Goal: Task Accomplishment & Management: Manage account settings

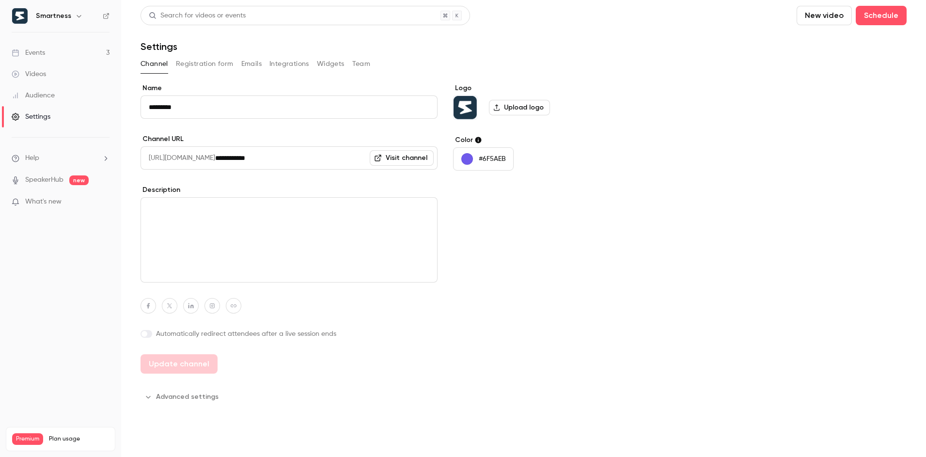
click at [55, 52] on link "Events 3" at bounding box center [60, 52] width 121 height 21
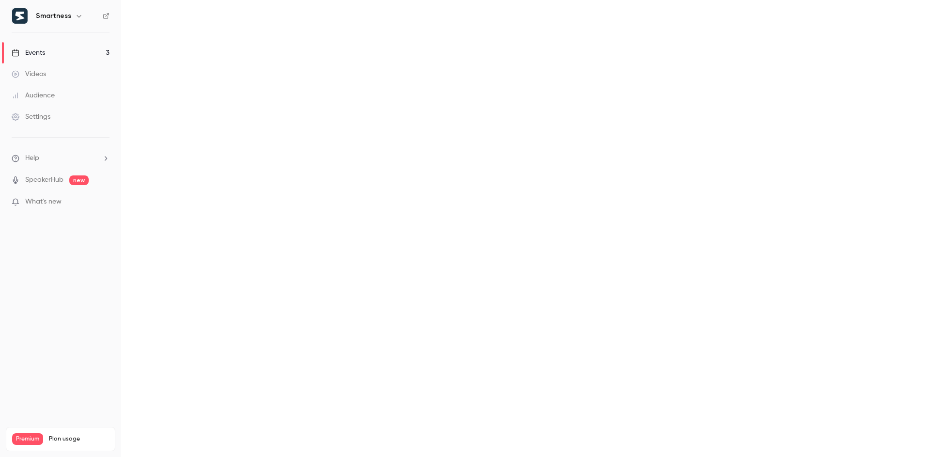
click at [51, 51] on link "Events 3" at bounding box center [60, 52] width 121 height 21
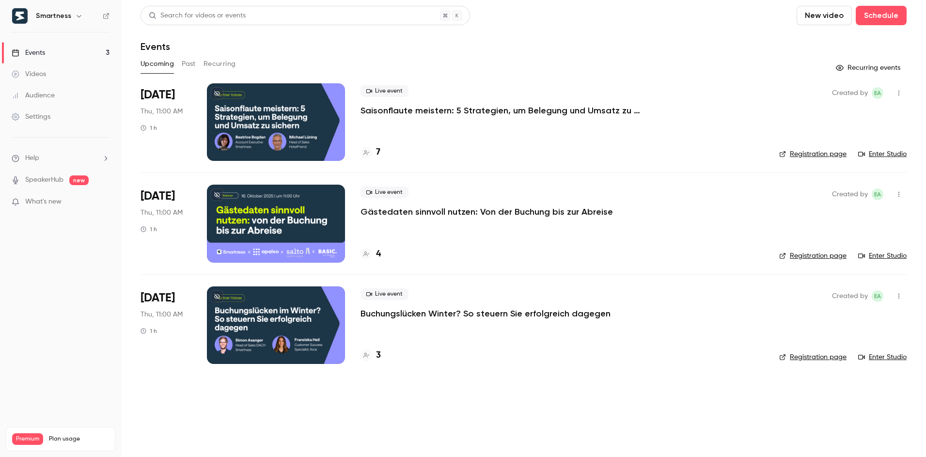
click at [422, 112] on p "Saisonflaute meistern: 5 Strategien, um Belegung und Umsatz zu sichern" at bounding box center [505, 111] width 291 height 12
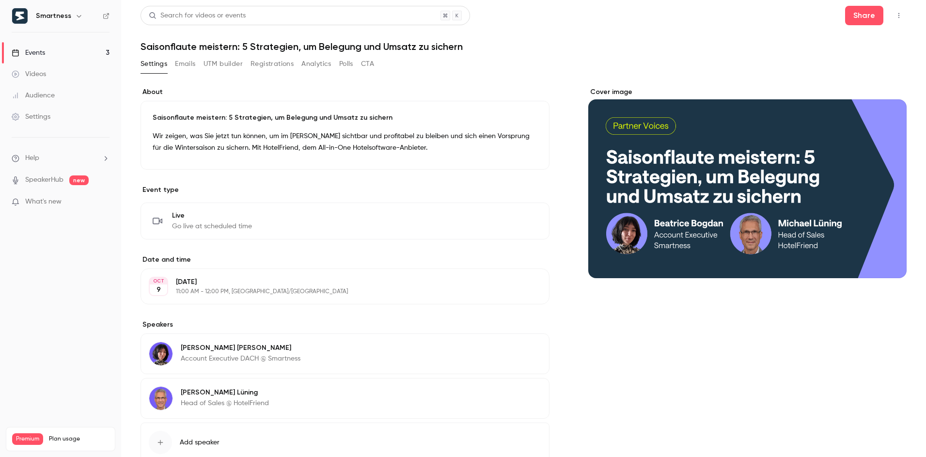
drag, startPoint x: 273, startPoint y: 63, endPoint x: 281, endPoint y: 63, distance: 8.2
click at [281, 63] on button "Registrations" at bounding box center [271, 64] width 43 height 16
click at [270, 63] on button "Registrations" at bounding box center [271, 64] width 43 height 16
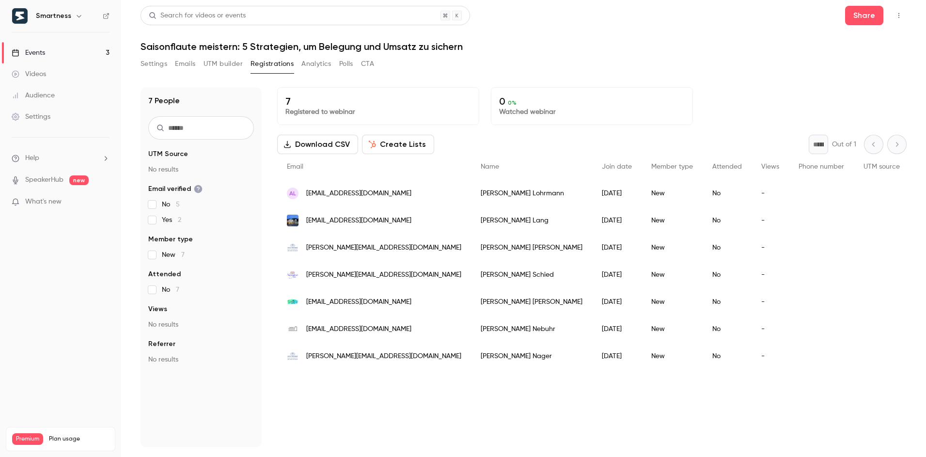
click at [309, 142] on button "Download CSV" at bounding box center [317, 144] width 81 height 19
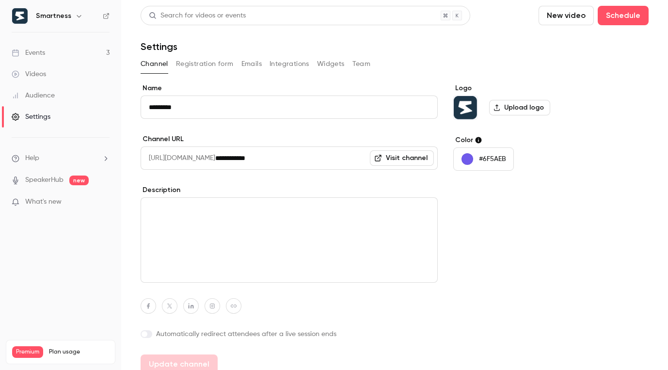
click at [63, 52] on link "Events 3" at bounding box center [60, 52] width 121 height 21
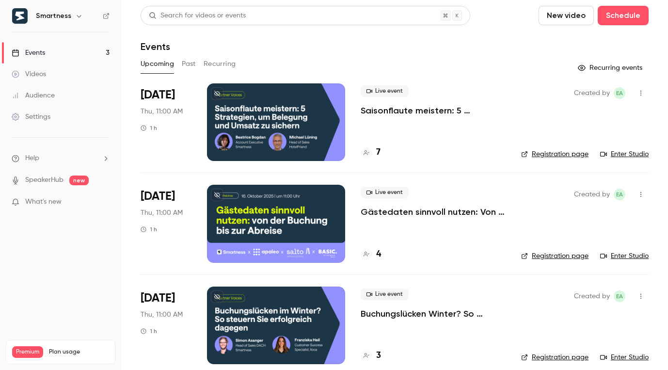
click at [636, 89] on button "button" at bounding box center [641, 93] width 16 height 16
